Goal: Task Accomplishment & Management: Complete application form

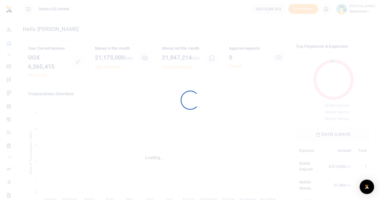
scroll to position [80, 70]
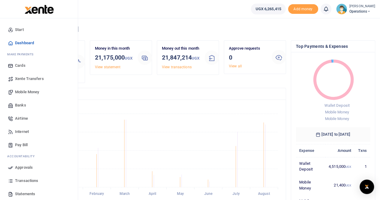
click at [24, 78] on span "Xente Transfers" at bounding box center [29, 79] width 29 height 6
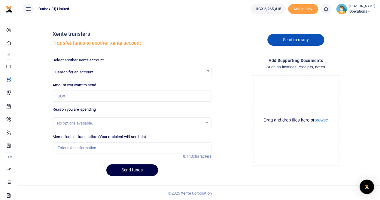
click at [301, 39] on link "Send to many" at bounding box center [296, 40] width 57 height 12
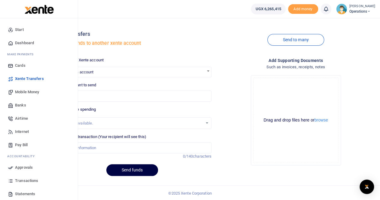
click at [26, 92] on span "Mobile Money" at bounding box center [27, 92] width 24 height 6
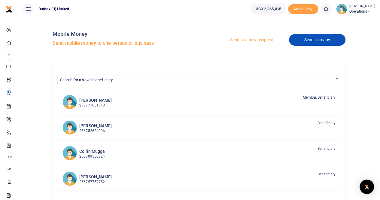
click at [321, 38] on link "Send to many" at bounding box center [317, 40] width 57 height 12
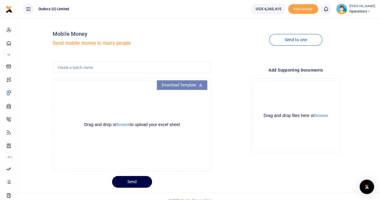
click at [176, 83] on link "Download Template" at bounding box center [182, 85] width 51 height 10
click at [122, 126] on button "browse" at bounding box center [124, 124] width 14 height 5
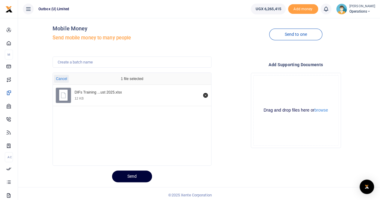
scroll to position [8, 0]
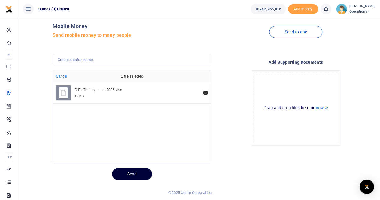
click at [130, 174] on button "Send" at bounding box center [132, 174] width 40 height 12
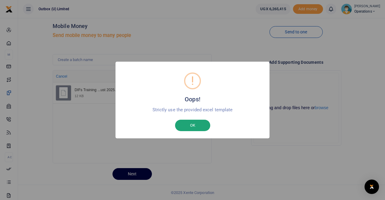
click at [186, 127] on button "OK" at bounding box center [192, 125] width 35 height 11
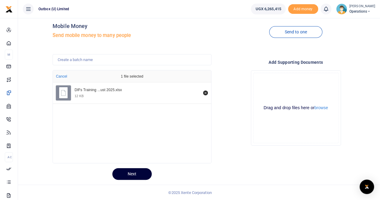
click at [130, 173] on button "Next" at bounding box center [131, 174] width 39 height 12
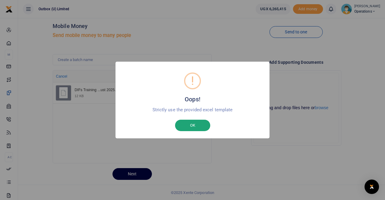
click at [195, 126] on button "OK" at bounding box center [192, 125] width 35 height 11
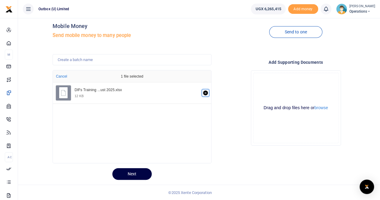
click at [205, 91] on icon "Remove file" at bounding box center [205, 93] width 5 height 5
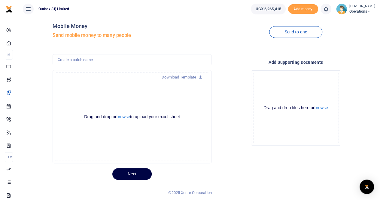
click at [123, 117] on button "browse" at bounding box center [124, 117] width 14 height 5
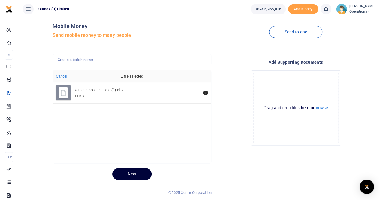
click at [135, 172] on button "Next" at bounding box center [131, 174] width 39 height 12
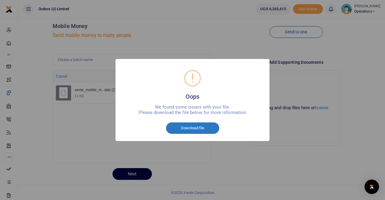
click at [197, 129] on button "Download file" at bounding box center [192, 127] width 53 height 11
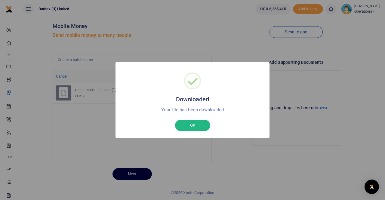
click at [184, 126] on button "OK" at bounding box center [192, 125] width 35 height 11
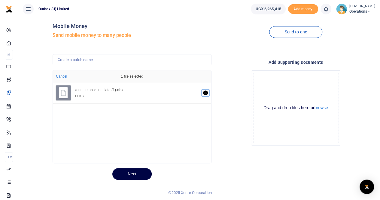
click at [205, 93] on icon "Remove file" at bounding box center [206, 93] width 2 height 2
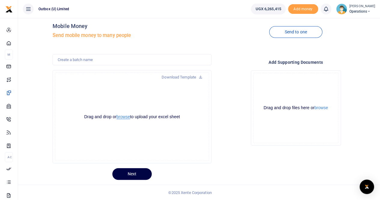
click at [123, 117] on button "browse" at bounding box center [124, 117] width 14 height 5
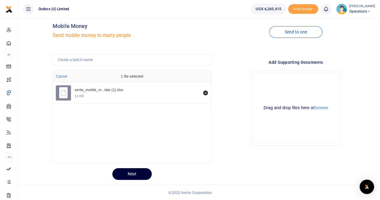
click at [134, 176] on button "Next" at bounding box center [131, 174] width 39 height 12
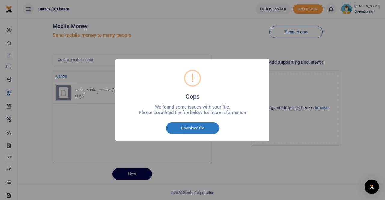
click at [196, 131] on button "Download file" at bounding box center [192, 127] width 53 height 11
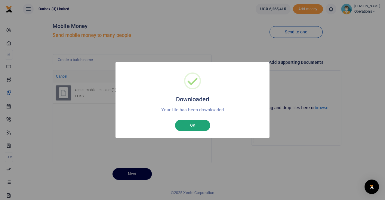
click at [188, 126] on button "OK" at bounding box center [192, 125] width 35 height 11
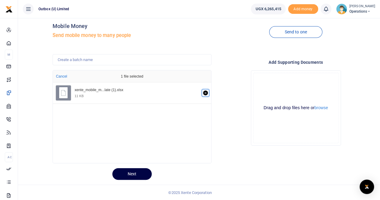
click at [205, 92] on icon "Remove file" at bounding box center [205, 93] width 5 height 5
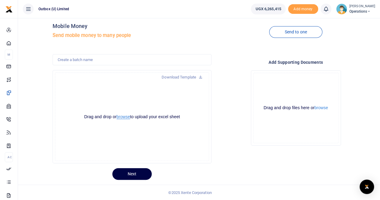
click at [122, 117] on button "browse" at bounding box center [124, 117] width 14 height 5
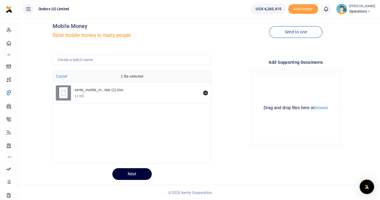
click at [128, 174] on button "Next" at bounding box center [131, 174] width 39 height 12
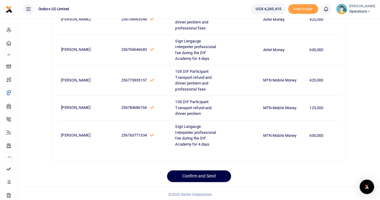
scroll to position [346, 0]
click at [193, 174] on button "Confirm and Send" at bounding box center [199, 176] width 64 height 12
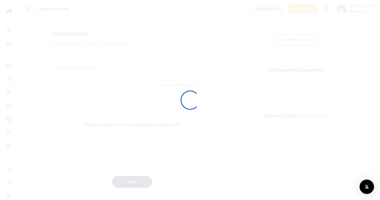
scroll to position [8, 0]
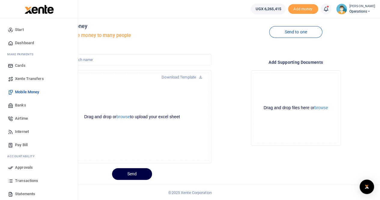
click at [19, 45] on span "Dashboard" at bounding box center [24, 43] width 19 height 6
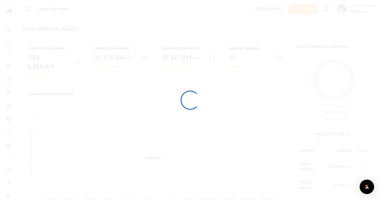
scroll to position [80, 70]
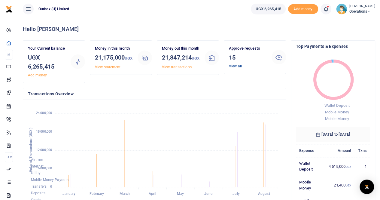
click at [235, 67] on link "View all" at bounding box center [235, 66] width 13 height 4
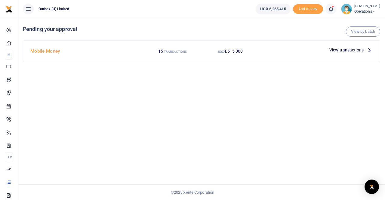
click at [349, 48] on span "View transactions" at bounding box center [346, 50] width 34 height 7
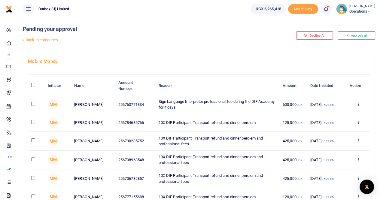
click at [35, 85] on input "\a \a : activate to sort column descending" at bounding box center [33, 85] width 4 height 4
checkbox input "true"
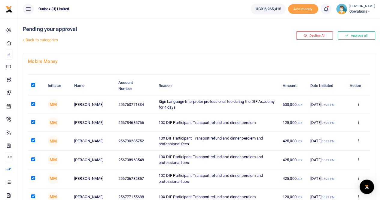
checkbox input "true"
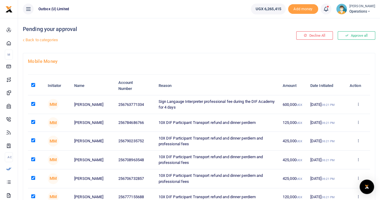
checkbox input "true"
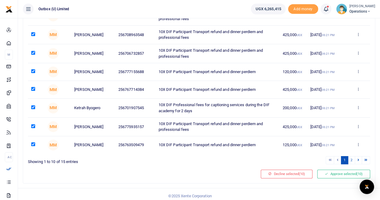
scroll to position [131, 0]
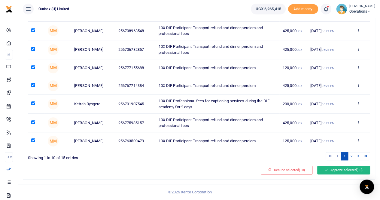
click at [346, 171] on button "Approve selected (10)" at bounding box center [344, 170] width 53 height 8
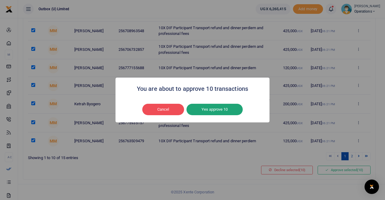
click at [206, 111] on button "Yes approve 10" at bounding box center [214, 109] width 56 height 11
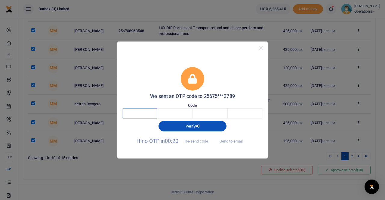
click at [135, 113] on input "text" at bounding box center [139, 113] width 35 height 10
type input "4"
type input "1"
type input "3"
type input "4"
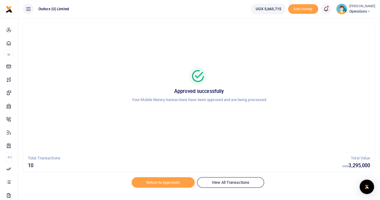
scroll to position [21, 0]
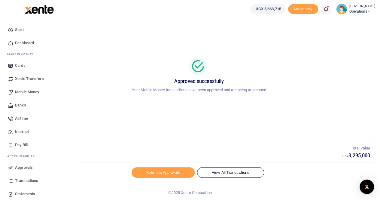
click at [22, 44] on span "Dashboard" at bounding box center [24, 43] width 19 height 6
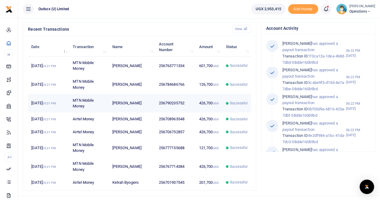
scroll to position [196, 0]
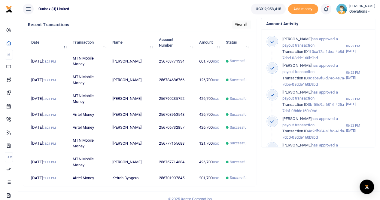
click at [241, 29] on link "View all" at bounding box center [241, 24] width 19 height 8
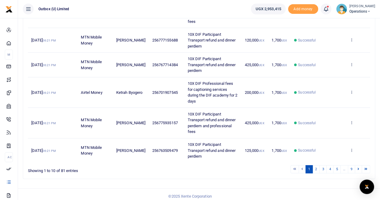
scroll to position [227, 0]
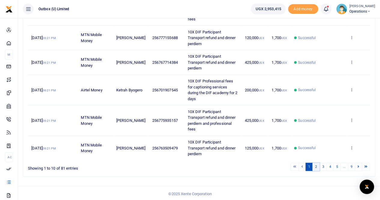
click at [318, 165] on link "2" at bounding box center [316, 167] width 7 height 8
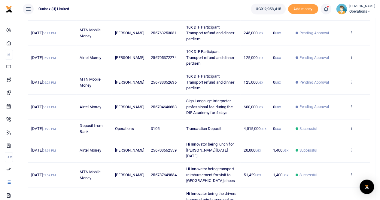
scroll to position [198, 0]
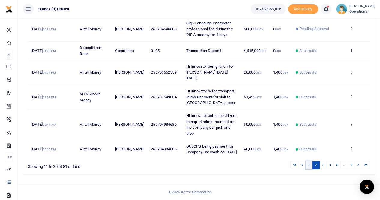
click at [310, 166] on link "1" at bounding box center [309, 165] width 7 height 8
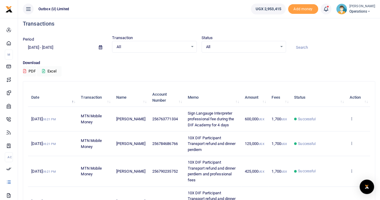
scroll to position [0, 0]
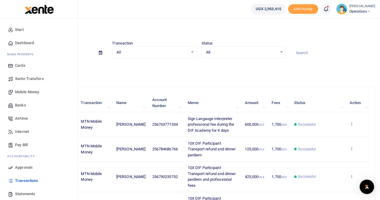
click at [22, 43] on span "Dashboard" at bounding box center [24, 43] width 19 height 6
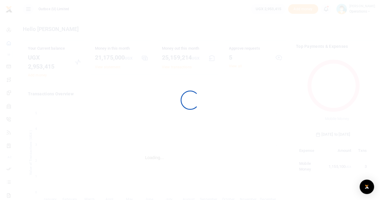
scroll to position [80, 70]
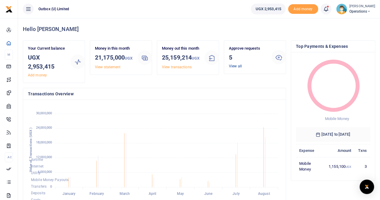
click at [235, 66] on link "View all" at bounding box center [235, 66] width 13 height 4
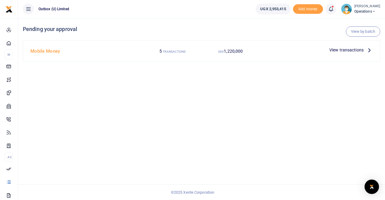
click at [343, 47] on span "View transactions" at bounding box center [346, 50] width 34 height 7
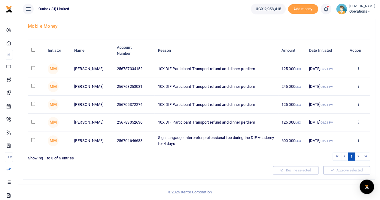
scroll to position [37, 0]
click at [33, 48] on input "\a \a : activate to sort column descending" at bounding box center [33, 50] width 4 height 4
checkbox input "true"
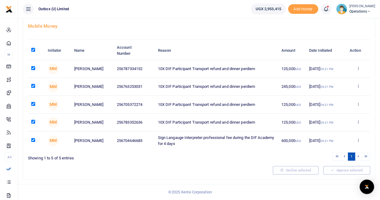
checkbox input "true"
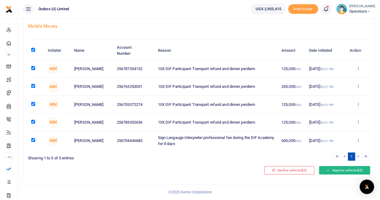
click at [348, 172] on button "Approve selected (5)" at bounding box center [344, 170] width 51 height 8
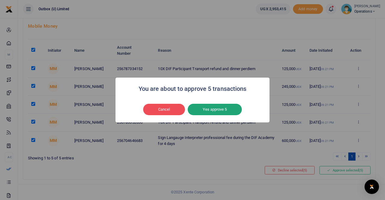
click at [208, 109] on button "Yes approve 5" at bounding box center [215, 109] width 54 height 11
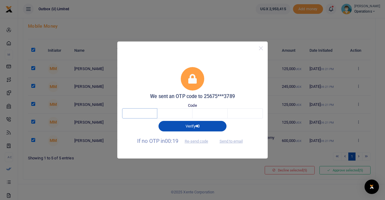
click at [134, 115] on input "text" at bounding box center [139, 113] width 35 height 10
type input "5"
type input "3"
type input "5"
type input "9"
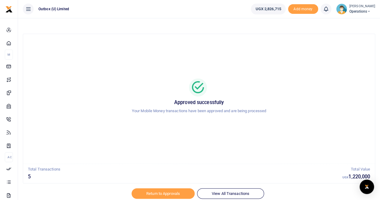
click at [165, 194] on div at bounding box center [190, 196] width 105 height 7
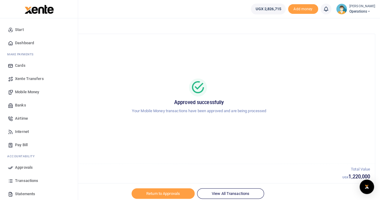
click at [20, 42] on span "Dashboard" at bounding box center [24, 43] width 19 height 6
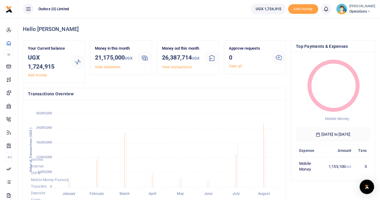
click at [366, 11] on span "Operations" at bounding box center [363, 11] width 26 height 5
click at [344, 43] on link "Logout" at bounding box center [349, 44] width 48 height 8
